Goal: Transaction & Acquisition: Book appointment/travel/reservation

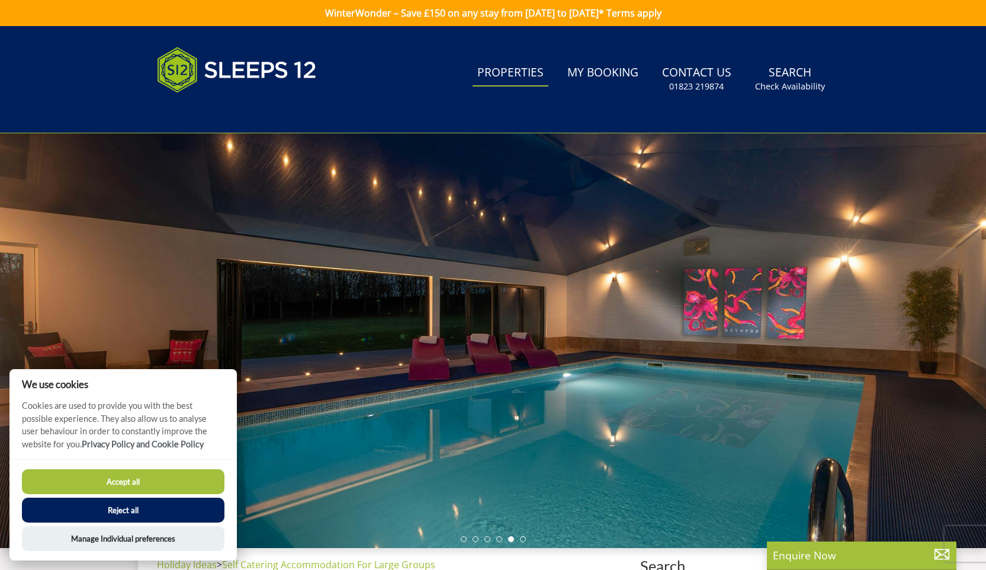
click at [508, 80] on link "Properties" at bounding box center [510, 73] width 76 height 27
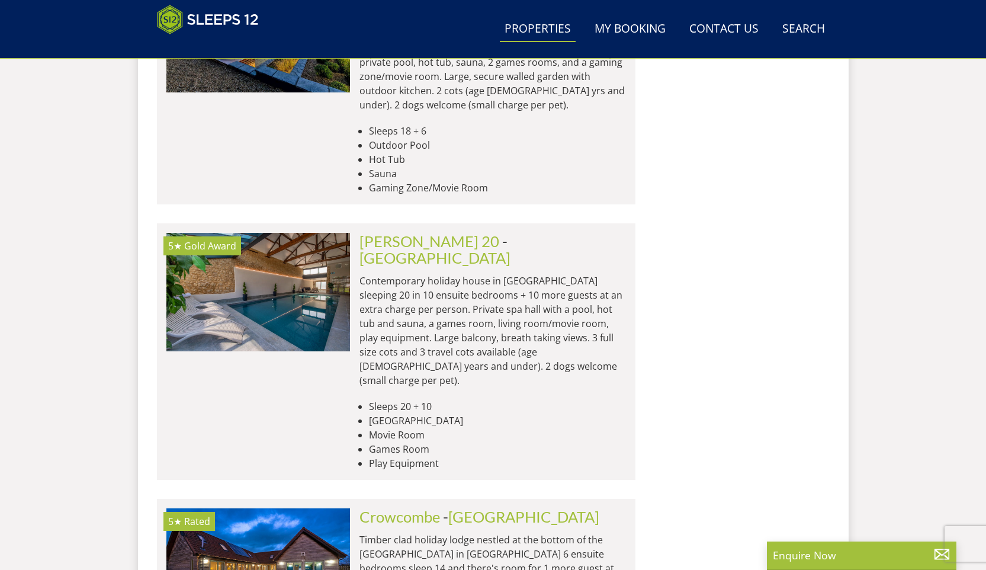
scroll to position [4290, 0]
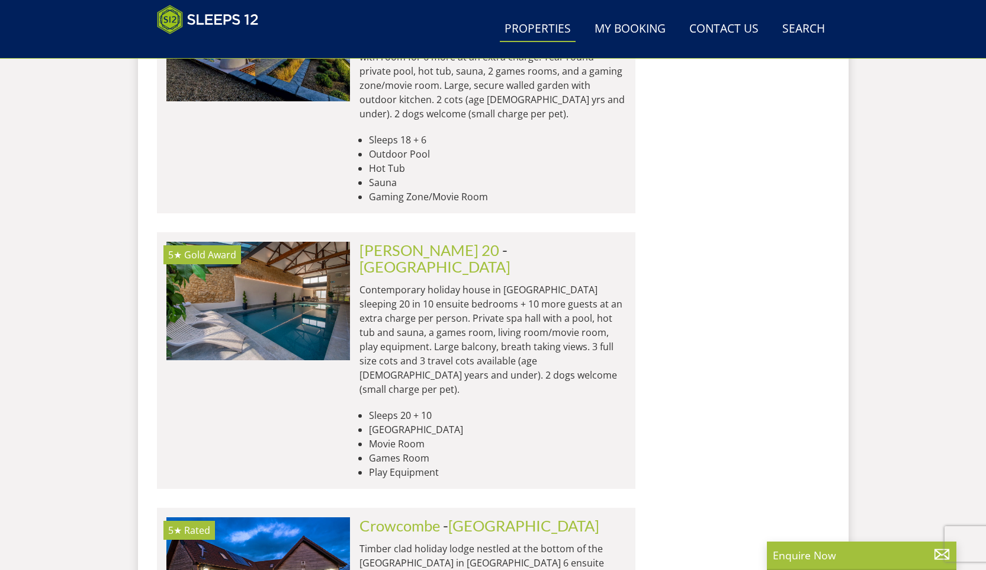
click at [501, 282] on p "Contemporary holiday house in [GEOGRAPHIC_DATA] sleeping 20 in 10 ensuite bedro…" at bounding box center [492, 339] width 266 height 114
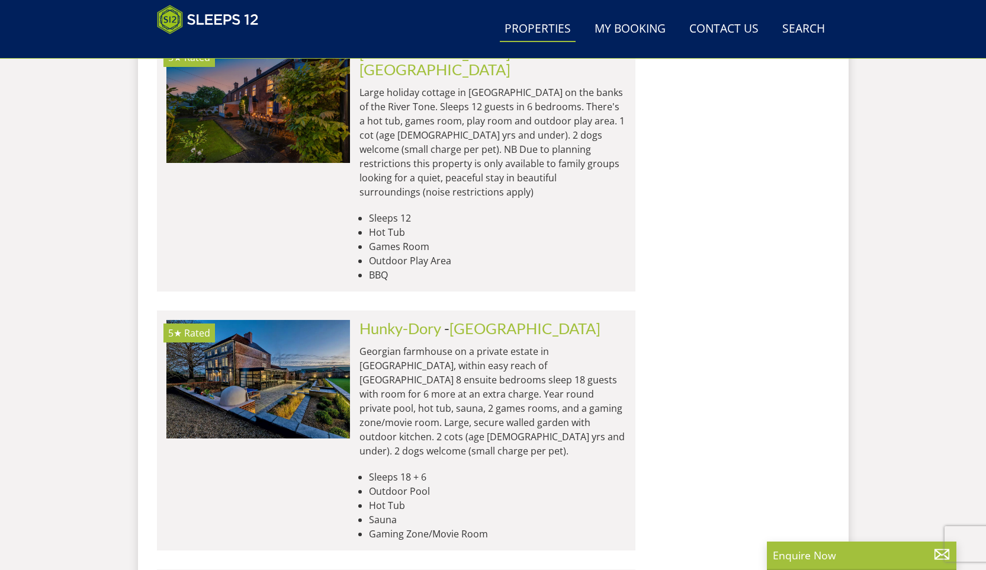
scroll to position [3950, 0]
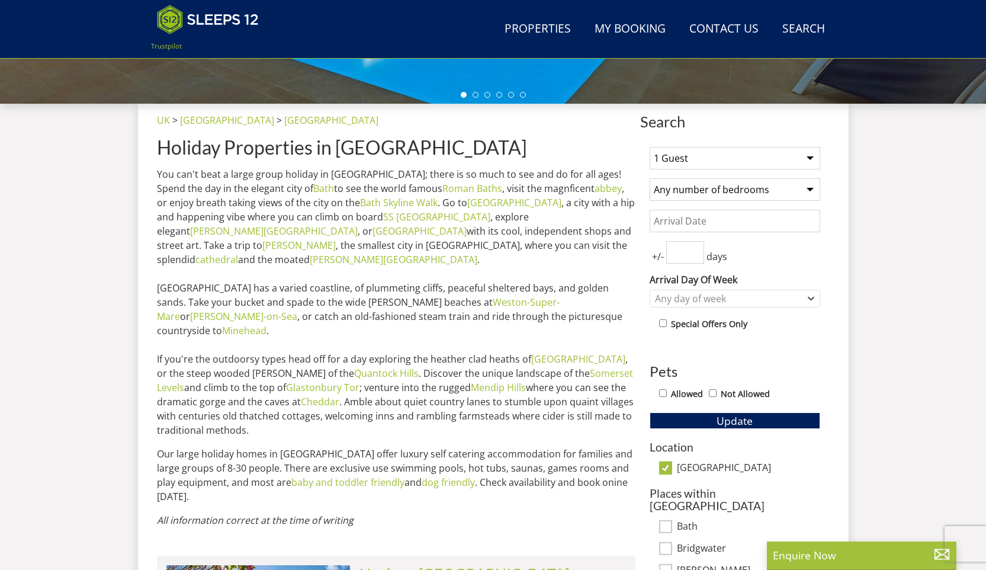
scroll to position [424, 0]
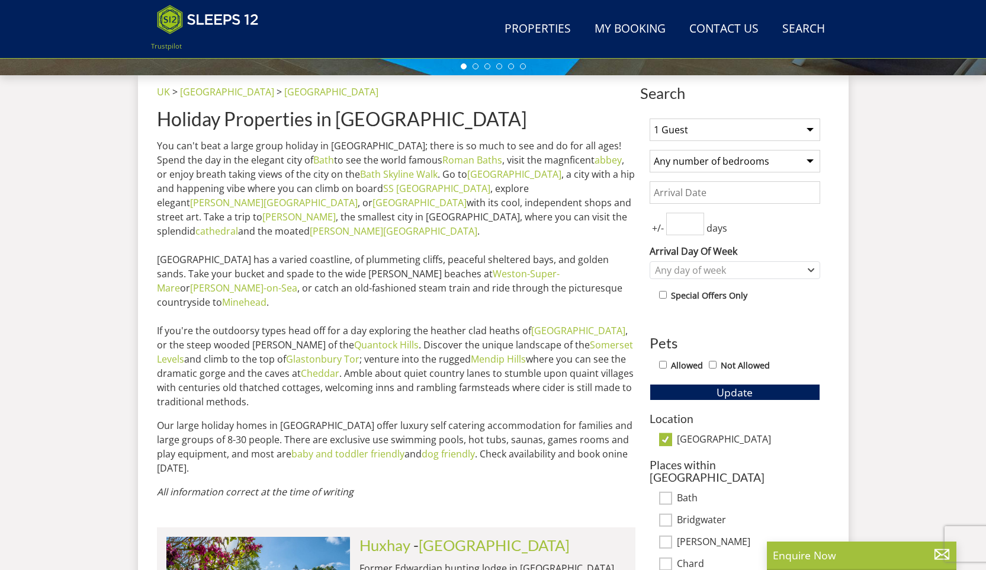
click at [812, 128] on select "1 Guest 2 Guests 3 Guests 4 Guests 5 Guests 6 Guests 7 Guests 8 Guests 9 Guests…" at bounding box center [735, 129] width 171 height 22
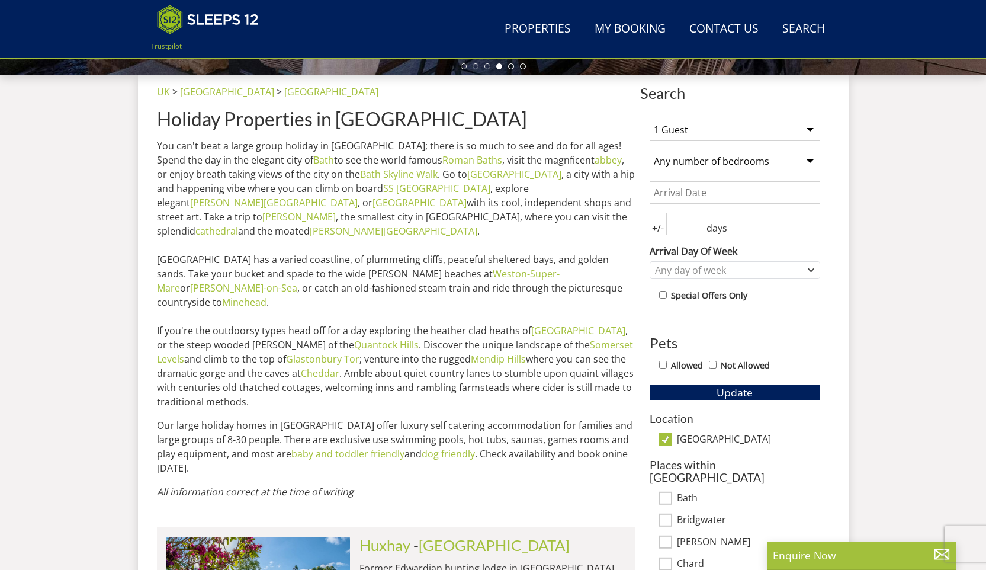
select select "30"
click at [650, 118] on select "1 Guest 2 Guests 3 Guests 4 Guests 5 Guests 6 Guests 7 Guests 8 Guests 9 Guests…" at bounding box center [735, 129] width 171 height 22
click at [810, 160] on select "Any number of bedrooms 4 Bedrooms 5 Bedrooms 6 Bedrooms 7 Bedrooms 8 Bedrooms 9…" at bounding box center [735, 161] width 171 height 22
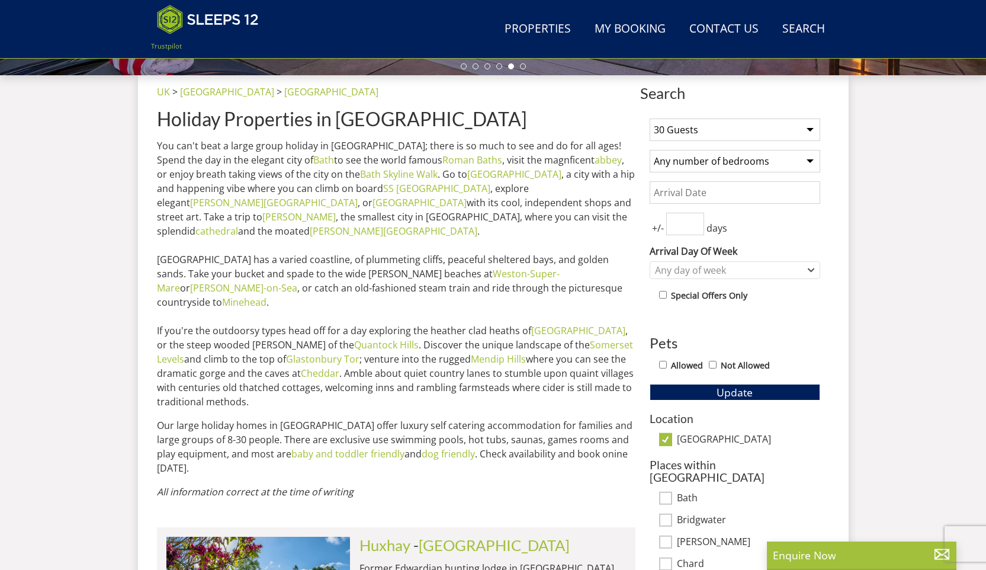
select select "16"
click at [650, 150] on select "Any number of bedrooms 4 Bedrooms 5 Bedrooms 6 Bedrooms 7 Bedrooms 8 Bedrooms 9…" at bounding box center [735, 161] width 171 height 22
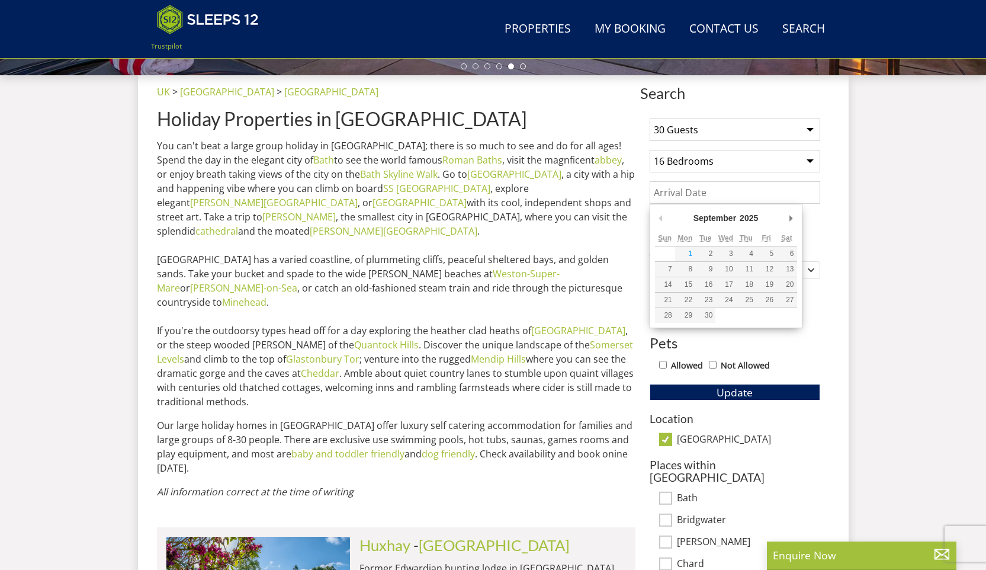
click at [777, 192] on input "Date" at bounding box center [735, 192] width 171 height 22
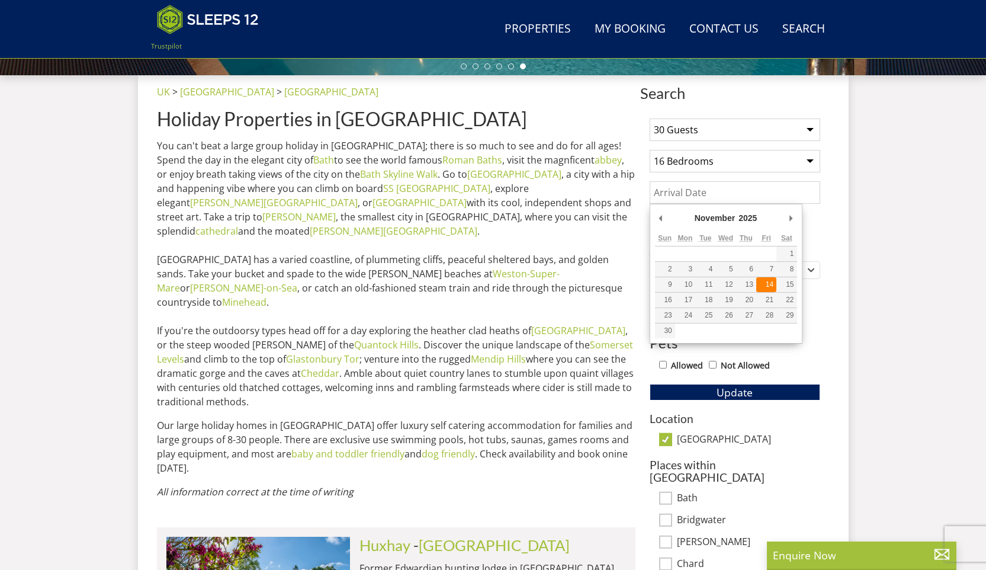
type input "[DATE]"
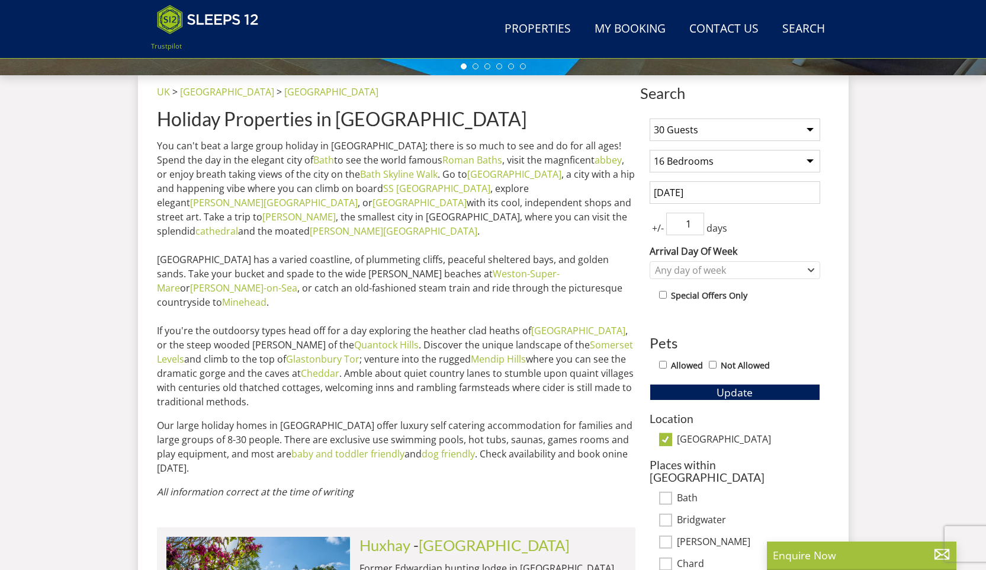
click at [697, 216] on input "1" at bounding box center [685, 224] width 38 height 22
click at [698, 226] on input "0" at bounding box center [685, 224] width 38 height 22
click at [697, 220] on input "1" at bounding box center [685, 224] width 38 height 22
click at [697, 220] on input "2" at bounding box center [685, 224] width 38 height 22
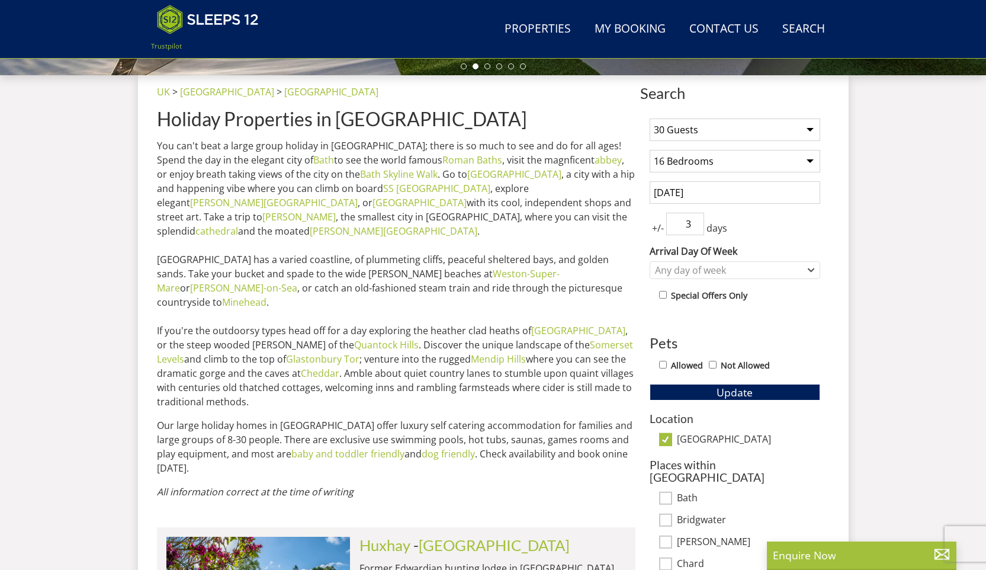
type input "3"
click at [697, 220] on input "3" at bounding box center [685, 224] width 38 height 22
click at [810, 272] on icon "Combobox" at bounding box center [811, 269] width 7 height 7
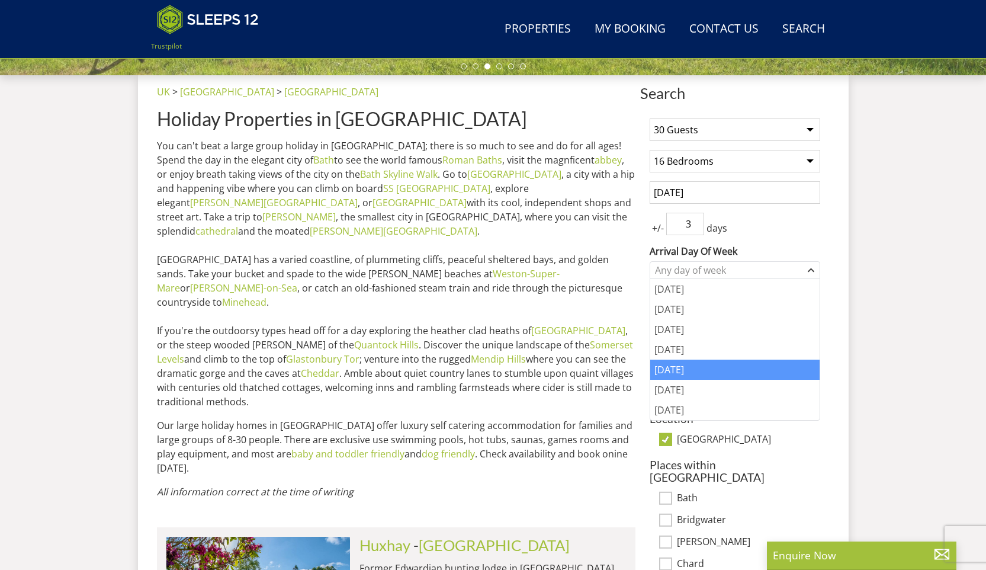
click at [716, 372] on div "[DATE]" at bounding box center [734, 369] width 169 height 20
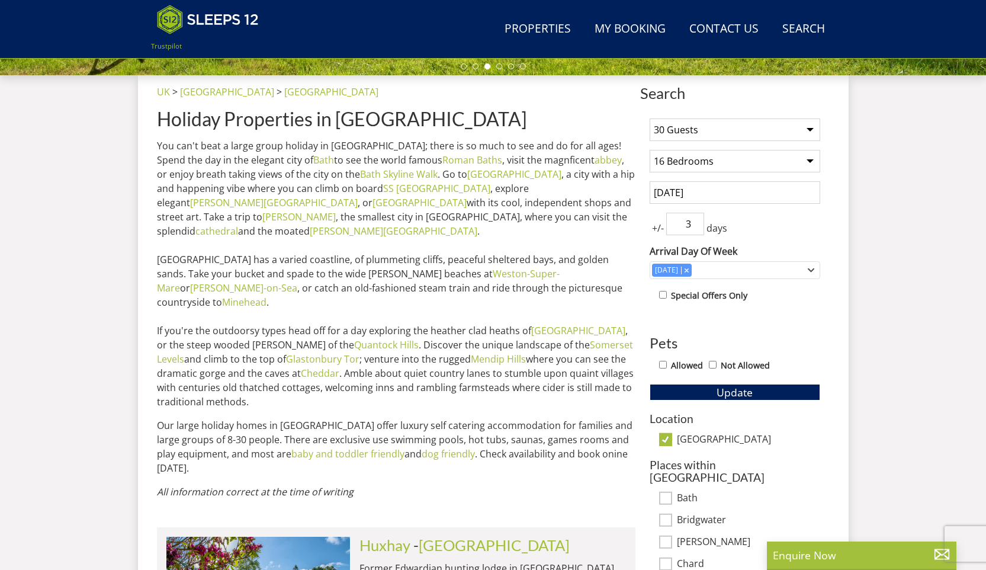
click at [683, 364] on label "Allowed" at bounding box center [687, 365] width 32 height 13
click at [667, 364] on input "Allowed" at bounding box center [663, 365] width 8 height 8
checkbox input "true"
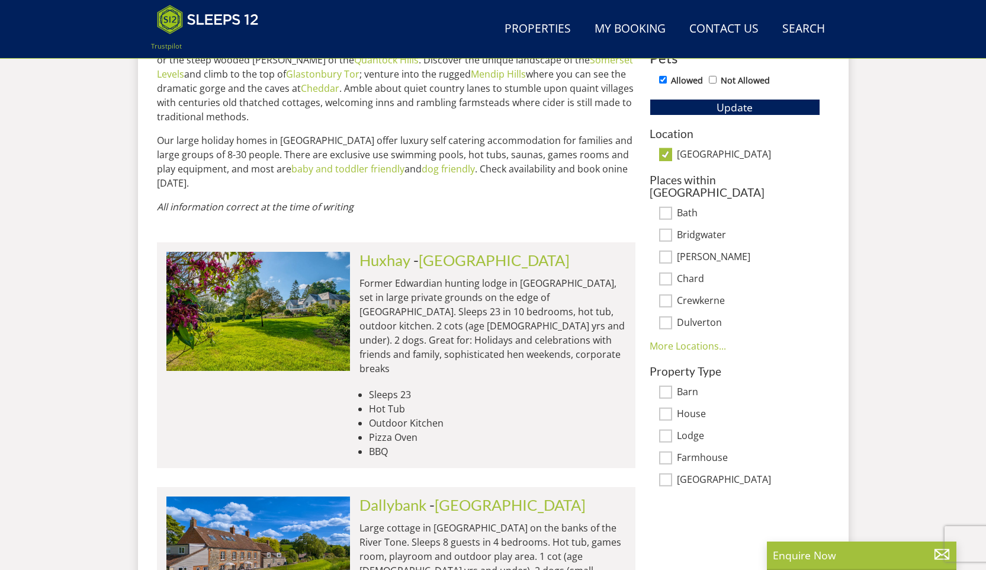
scroll to position [774, 0]
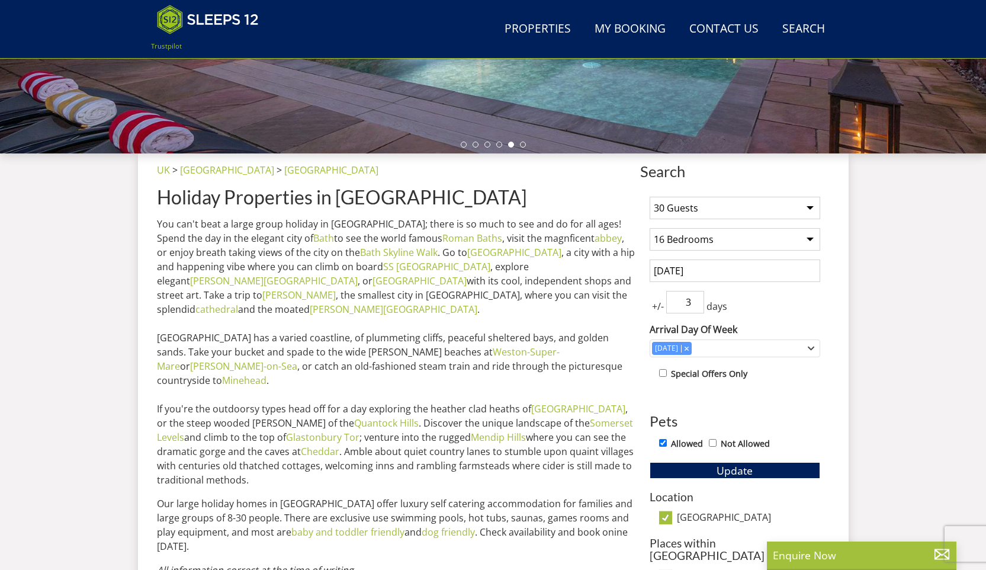
drag, startPoint x: 994, startPoint y: 91, endPoint x: 989, endPoint y: 56, distance: 35.3
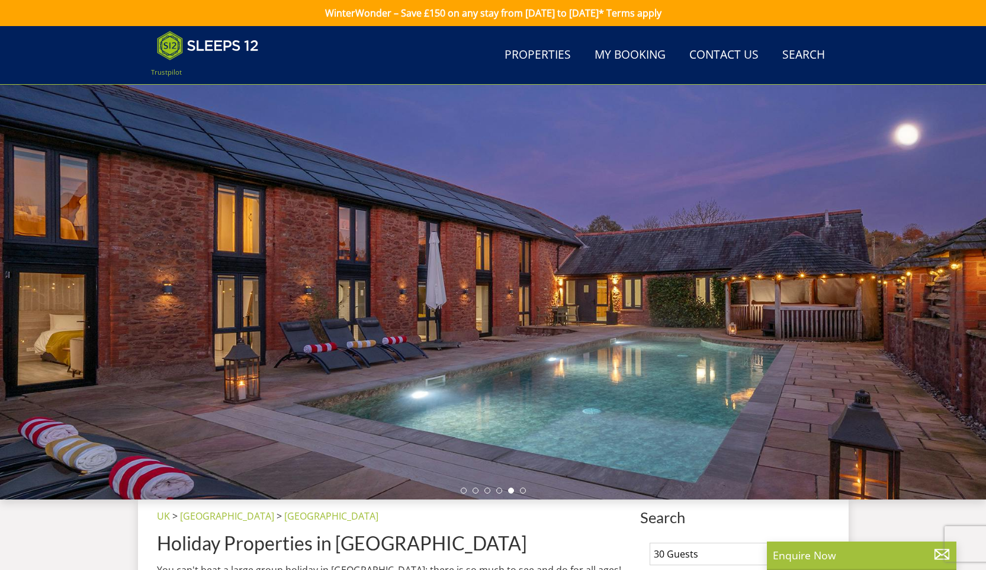
scroll to position [24, 0]
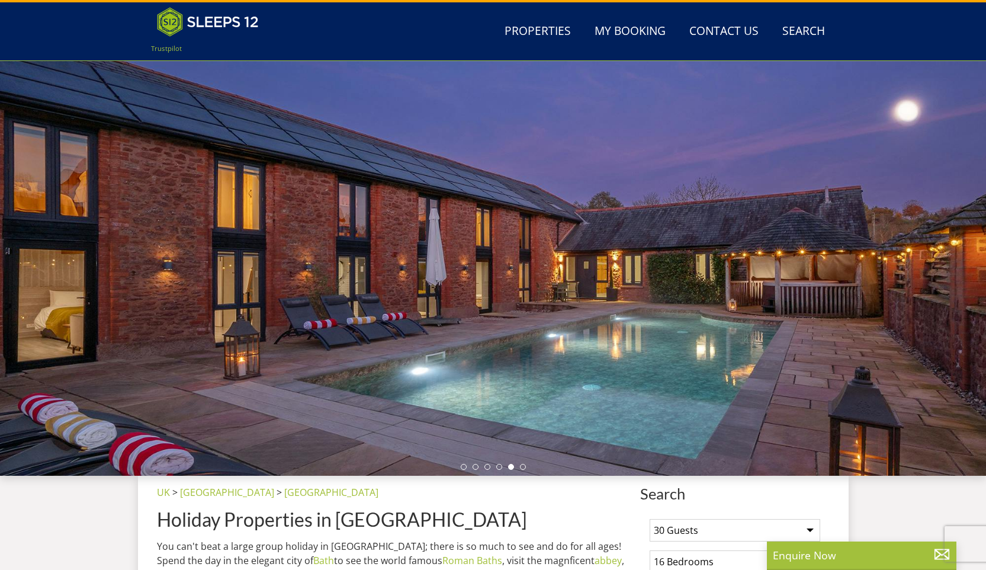
click at [722, 166] on div at bounding box center [493, 268] width 986 height 414
click at [557, 34] on link "Properties" at bounding box center [538, 31] width 76 height 27
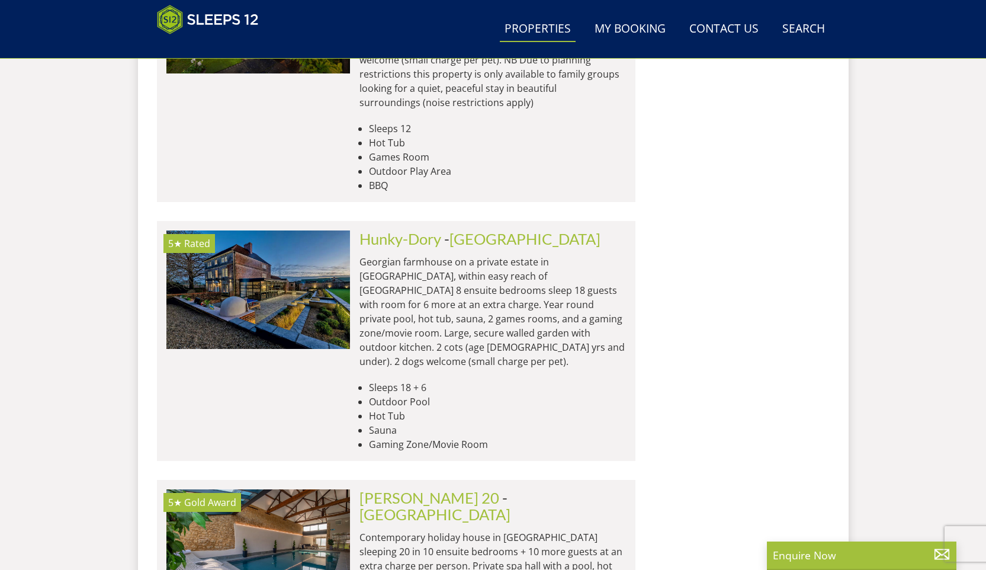
scroll to position [4046, 0]
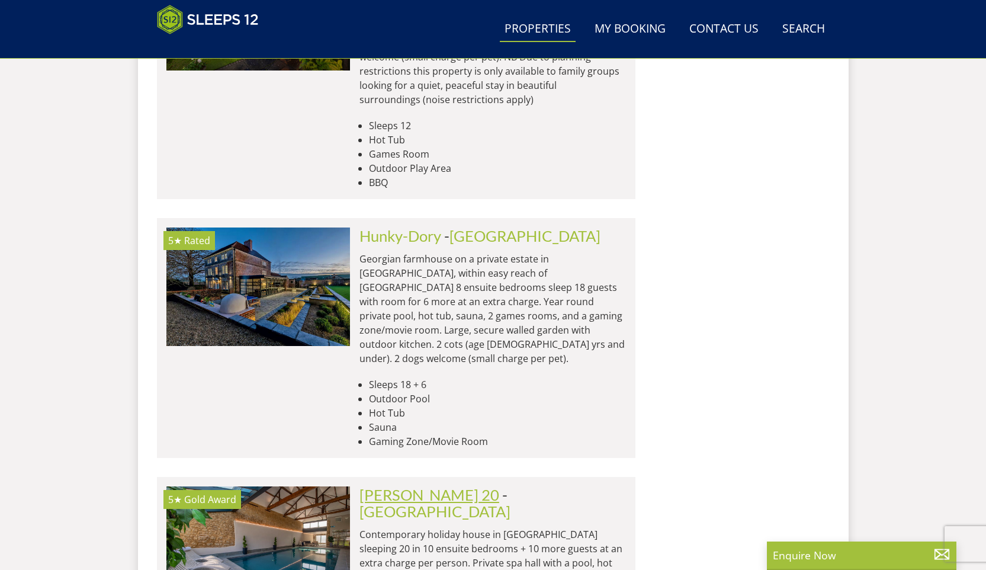
click at [400, 486] on link "[PERSON_NAME] 20" at bounding box center [429, 495] width 140 height 18
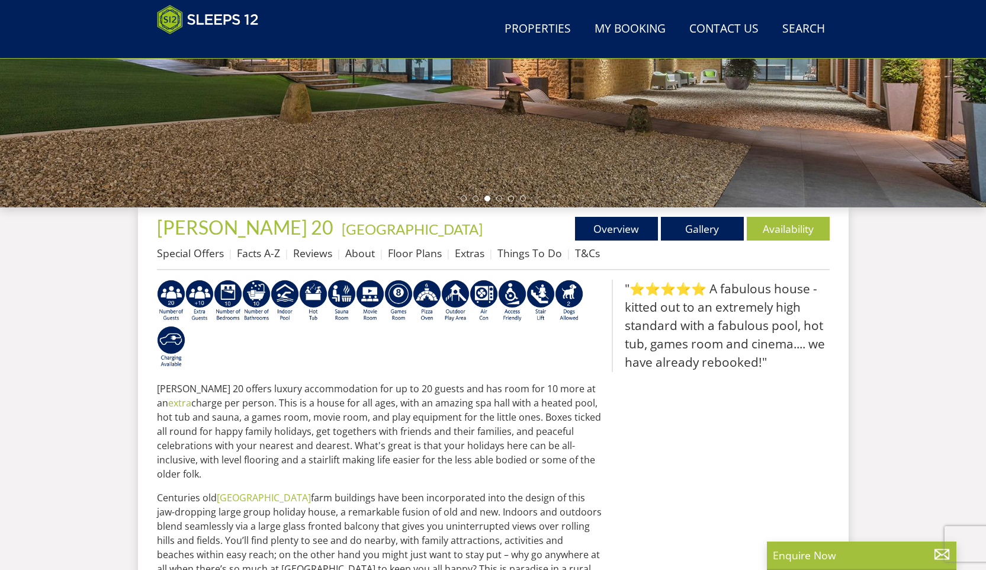
scroll to position [281, 0]
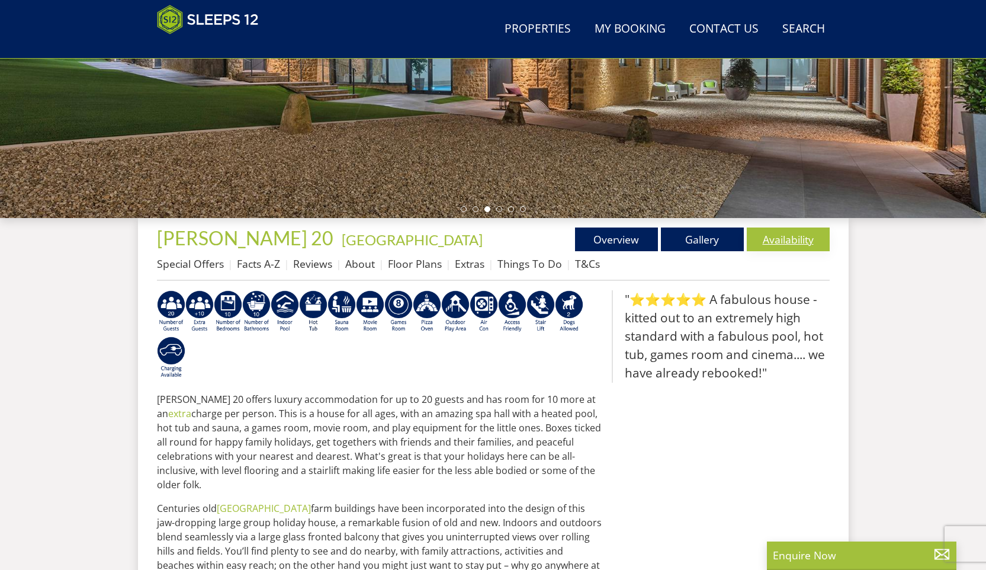
click at [815, 235] on link "Availability" at bounding box center [788, 239] width 83 height 24
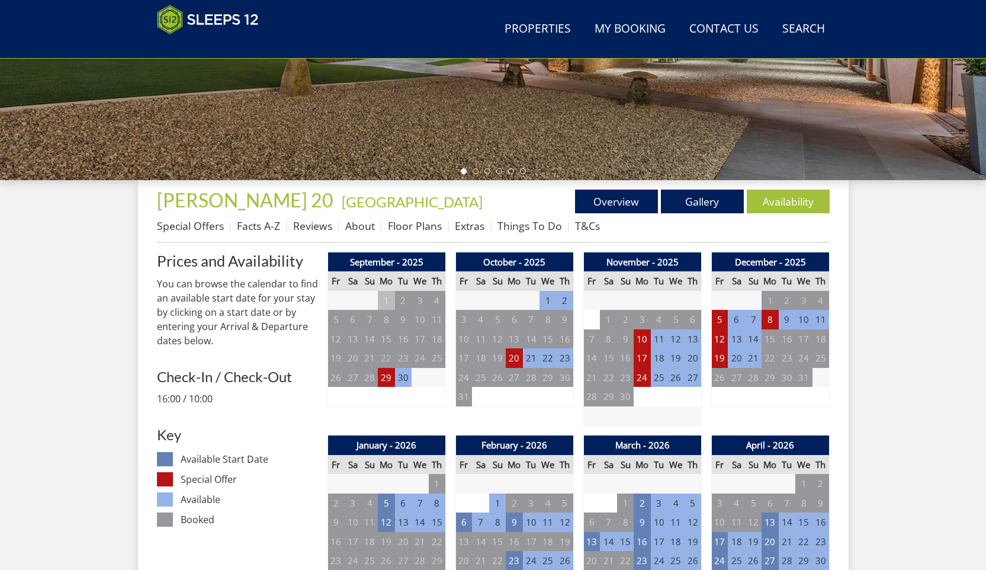
scroll to position [322, 0]
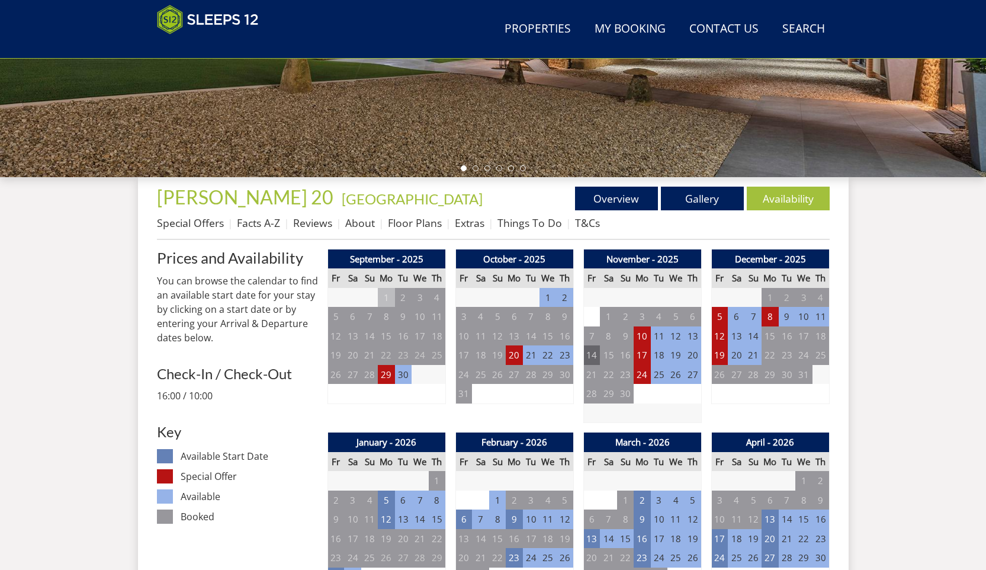
click at [590, 358] on td "14" at bounding box center [591, 355] width 17 height 20
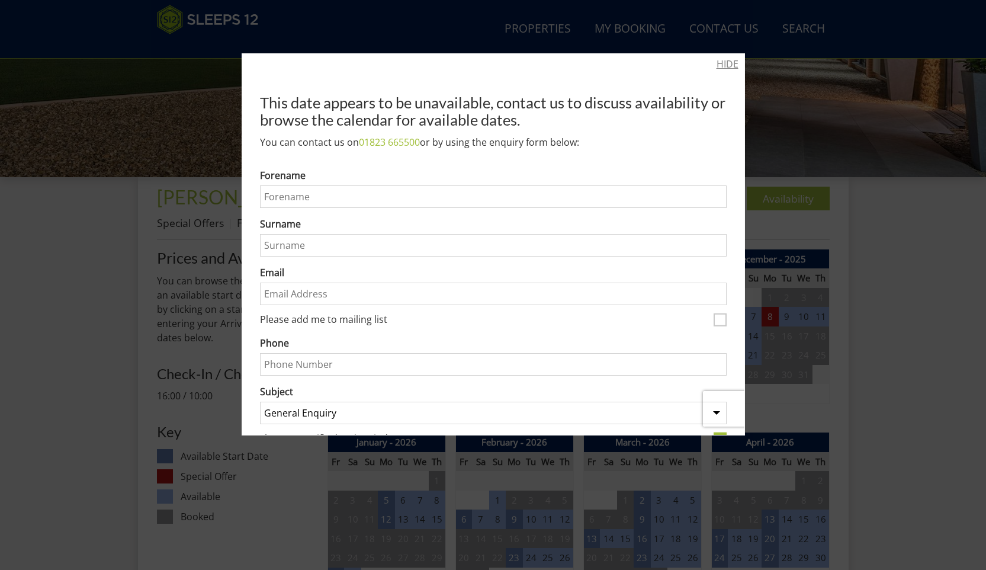
click at [725, 63] on link "HIDE" at bounding box center [727, 64] width 22 height 14
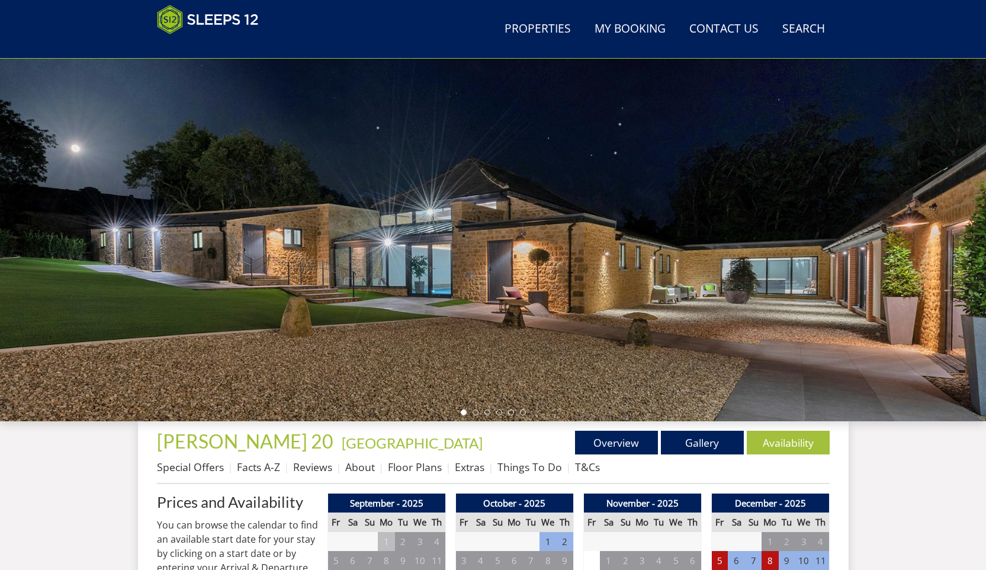
scroll to position [68, 0]
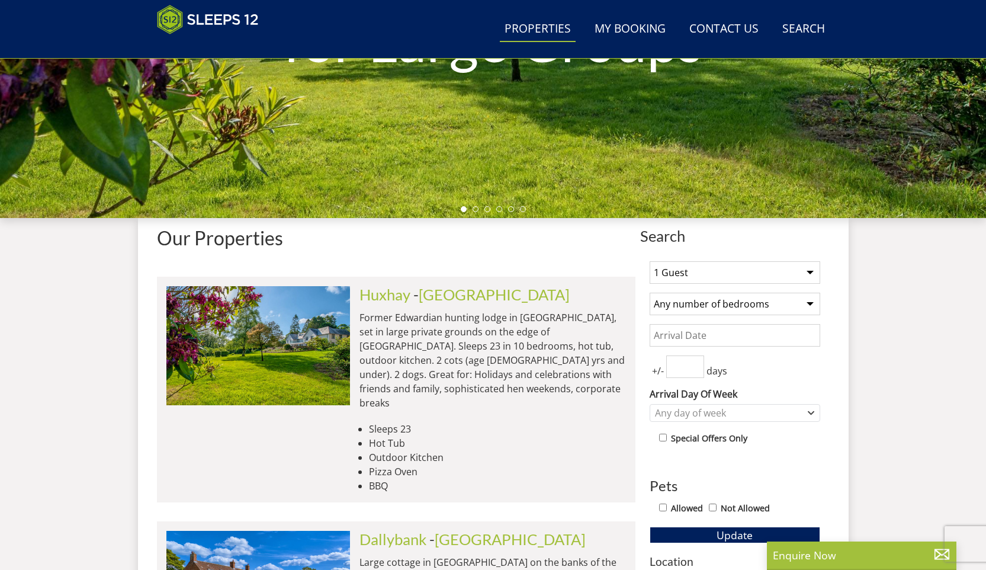
scroll to position [4046, 0]
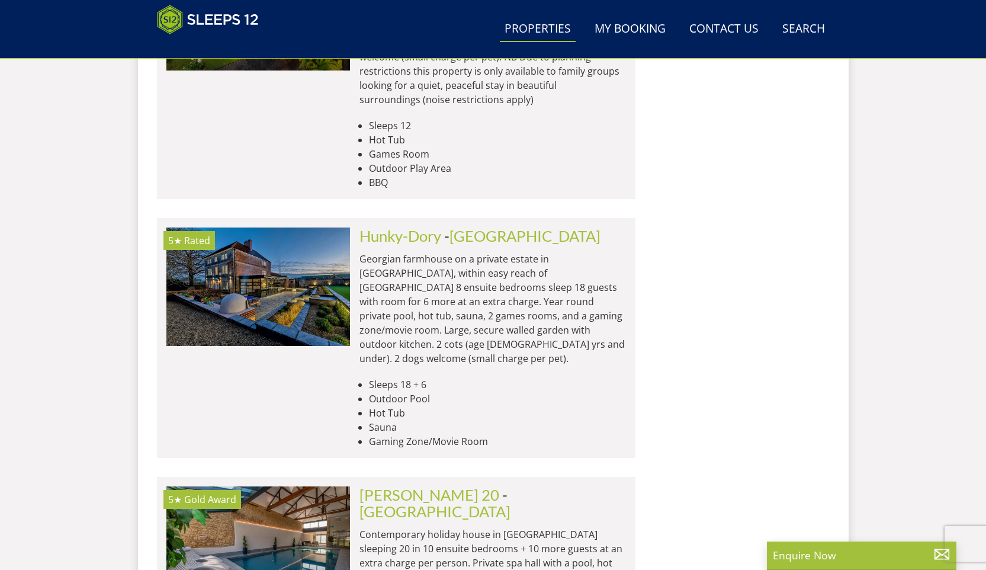
click at [523, 28] on link "Properties" at bounding box center [538, 29] width 76 height 27
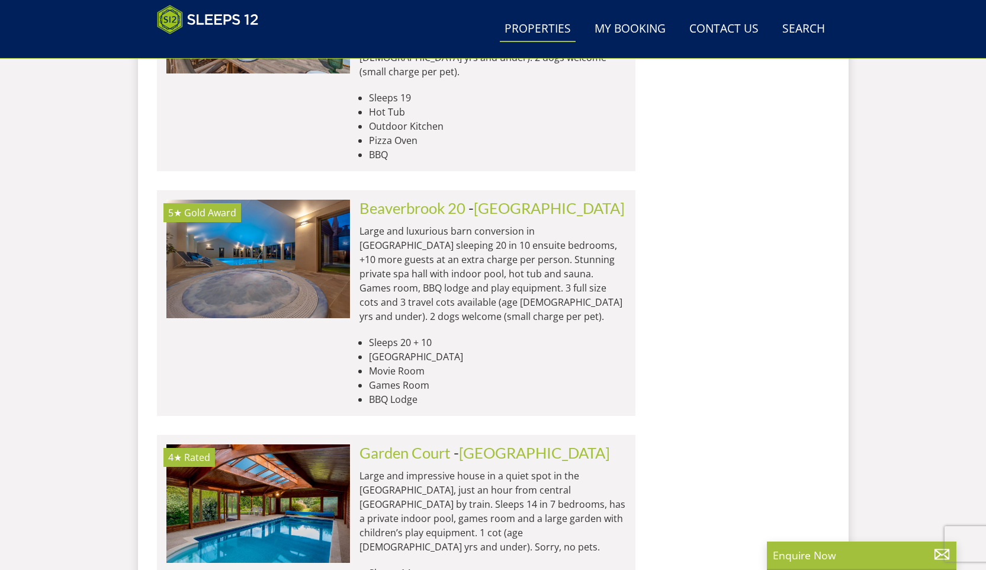
scroll to position [0, 0]
